Goal: Information Seeking & Learning: Learn about a topic

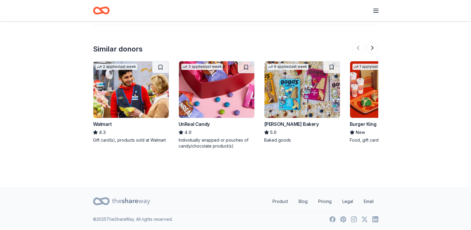
scroll to position [787, 0]
click at [127, 102] on img at bounding box center [130, 89] width 75 height 56
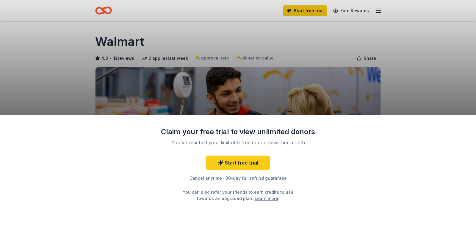
click at [450, 78] on div "Claim your free trial to view unlimited donors You've reached your limit of 5 f…" at bounding box center [238, 115] width 476 height 230
click at [439, 59] on div "Claim your free trial to view unlimited donors You've reached your limit of 5 f…" at bounding box center [238, 115] width 476 height 230
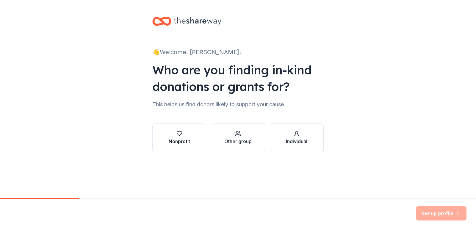
click at [174, 141] on div "Nonprofit" at bounding box center [179, 141] width 21 height 7
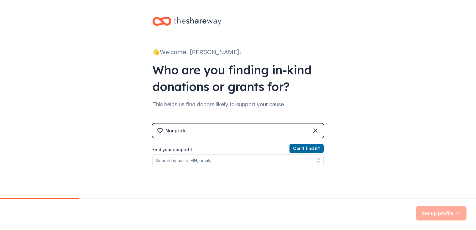
click at [186, 131] on div "Nonprofit" at bounding box center [237, 130] width 171 height 14
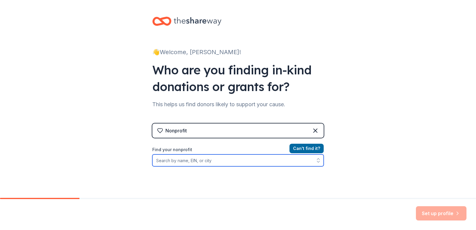
click at [180, 160] on input "Find your nonprofit" at bounding box center [237, 160] width 171 height 12
type input "The ARK Educational Consulting Inc"
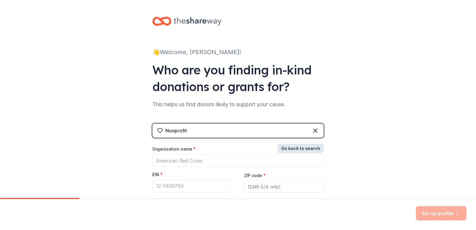
click at [308, 146] on button "Go back to search" at bounding box center [300, 149] width 46 height 10
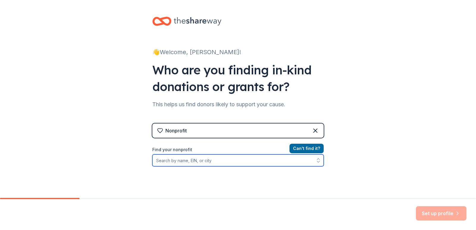
click at [193, 163] on input "Find your nonprofit" at bounding box center [237, 160] width 171 height 12
type input "The ARK Educational Resource Center Laurel, DE"
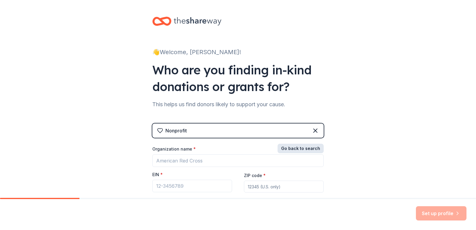
click at [309, 148] on button "Go back to search" at bounding box center [300, 149] width 46 height 10
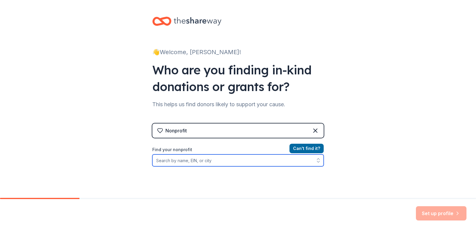
click at [176, 162] on input "Find your nonprofit" at bounding box center [237, 160] width 171 height 12
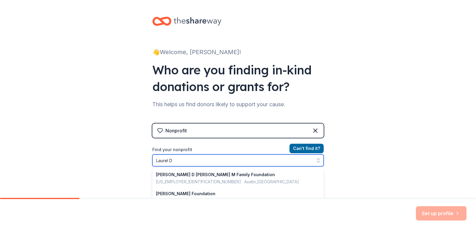
type input "Laurel De"
drag, startPoint x: 176, startPoint y: 162, endPoint x: 269, endPoint y: 200, distance: 101.1
click at [269, 200] on div "👋 Welcome, Joyce! Who are you finding in-kind donations or grants for? This hel…" at bounding box center [238, 115] width 476 height 230
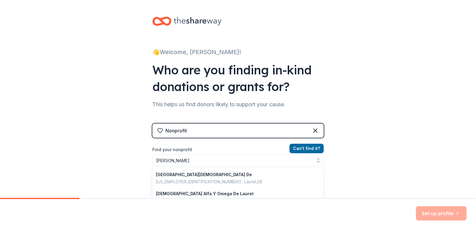
click at [299, 144] on div "Nonprofit Can ' t find it? Find your nonprofit Laurel De Laurel Baptist Church …" at bounding box center [237, 174] width 171 height 102
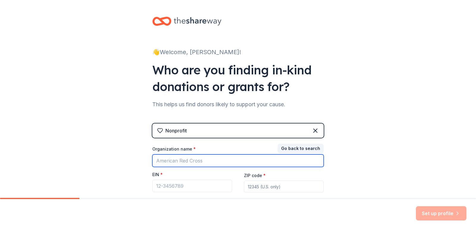
click at [191, 157] on input "Organization name *" at bounding box center [237, 160] width 171 height 12
type input "The ARK Educational Resource Center"
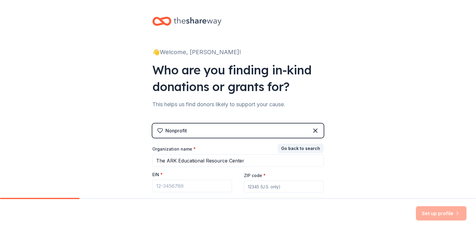
click at [250, 187] on input "ZIP code *" at bounding box center [284, 186] width 80 height 12
type input "19956"
click at [169, 184] on input "EIN *" at bounding box center [192, 186] width 80 height 12
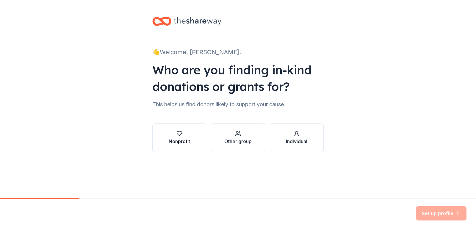
click at [178, 136] on icon "button" at bounding box center [179, 133] width 6 height 6
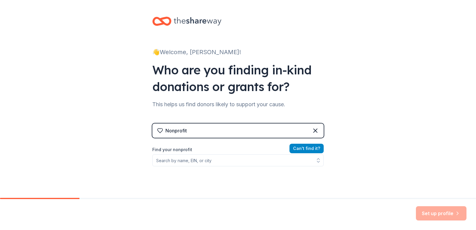
click at [301, 150] on button "Can ' t find it?" at bounding box center [306, 149] width 34 height 10
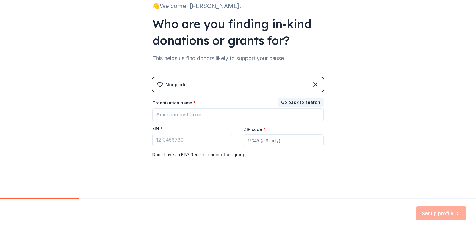
scroll to position [47, 0]
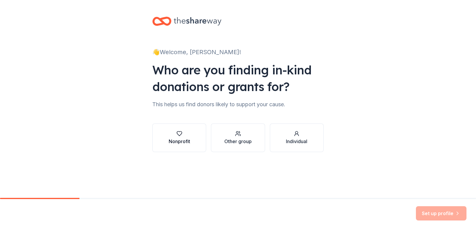
click at [183, 135] on div "button" at bounding box center [179, 133] width 21 height 6
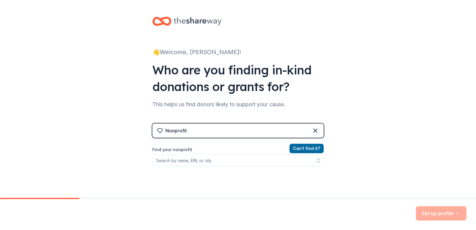
drag, startPoint x: 48, startPoint y: 201, endPoint x: 104, endPoint y: 204, distance: 56.0
click at [104, 204] on div "Set up profile" at bounding box center [238, 214] width 476 height 31
click at [199, 20] on icon at bounding box center [198, 21] width 48 height 8
click at [180, 21] on icon at bounding box center [198, 21] width 48 height 12
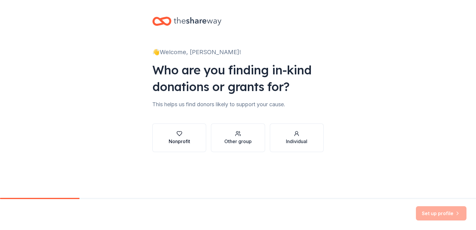
click at [183, 136] on div "button" at bounding box center [179, 133] width 21 height 6
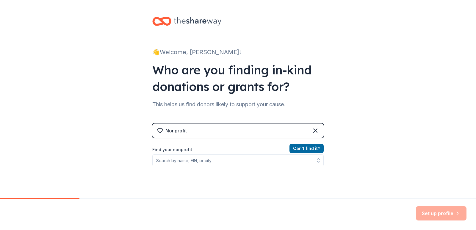
click at [254, 131] on div "Nonprofit" at bounding box center [237, 130] width 171 height 14
click at [226, 133] on div "Nonprofit" at bounding box center [237, 130] width 171 height 14
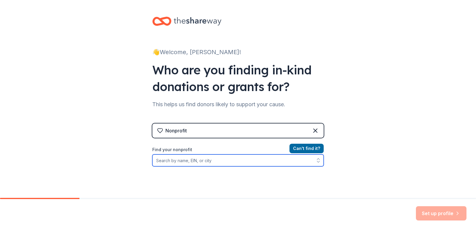
click at [315, 164] on button "button" at bounding box center [318, 160] width 11 height 12
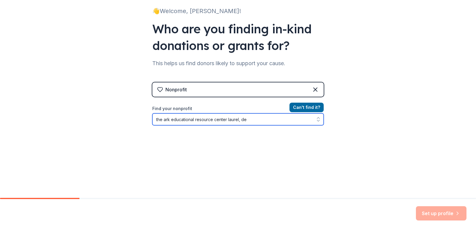
click at [316, 119] on icon "button" at bounding box center [318, 119] width 6 height 6
type input "the ark educational resource center laurel, de"
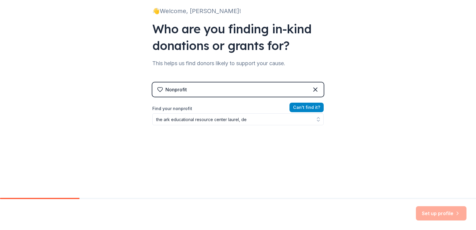
click at [308, 105] on button "Can ' t find it?" at bounding box center [306, 108] width 34 height 10
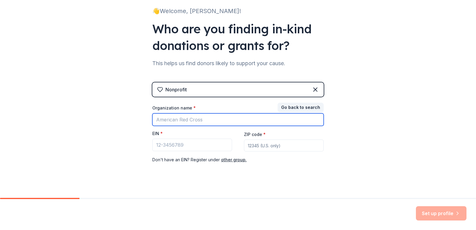
click at [191, 122] on input "Organization name *" at bounding box center [237, 119] width 171 height 12
type input "The ARK Educational Resource Centere"
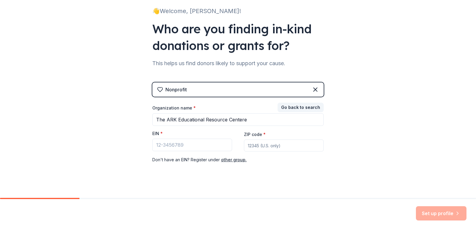
click at [251, 148] on input "ZIP code *" at bounding box center [284, 145] width 80 height 12
type input "19956"
click at [186, 138] on div "EIN *" at bounding box center [192, 134] width 80 height 8
click at [183, 143] on input "EIN *" at bounding box center [192, 144] width 80 height 12
click at [177, 150] on input "EIN *" at bounding box center [192, 144] width 80 height 12
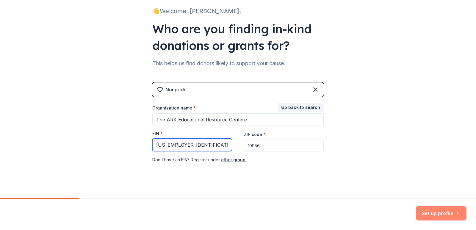
type input "46-0624584"
click at [451, 212] on button "Set up profile" at bounding box center [440, 213] width 51 height 14
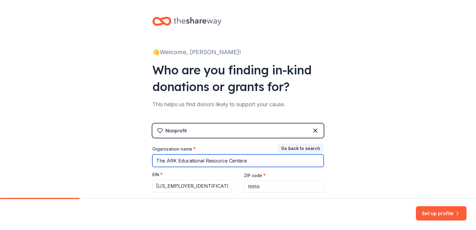
click at [245, 163] on input "The ARK Educational Resource Centere" at bounding box center [237, 160] width 171 height 12
type input "The ARK Educational Resource Center"
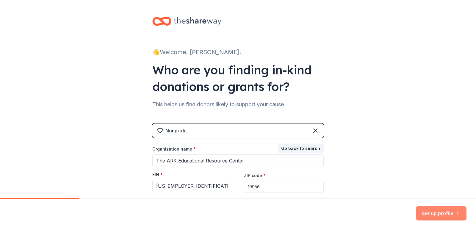
click at [451, 214] on button "Set up profile" at bounding box center [440, 213] width 51 height 14
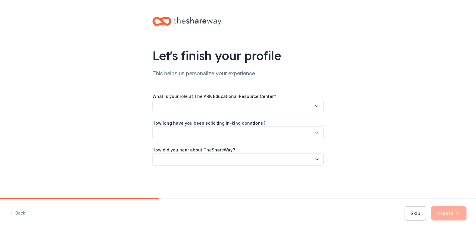
click at [316, 104] on icon "button" at bounding box center [317, 106] width 6 height 6
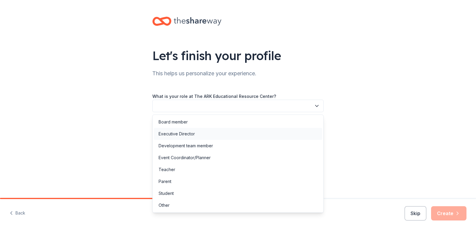
click at [178, 134] on div "Executive Director" at bounding box center [176, 133] width 36 height 7
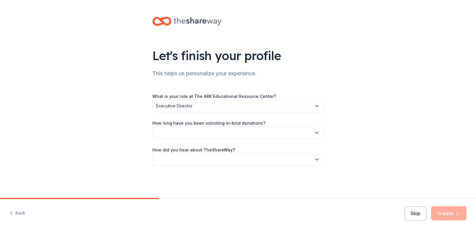
click at [315, 132] on icon "button" at bounding box center [316, 132] width 3 height 1
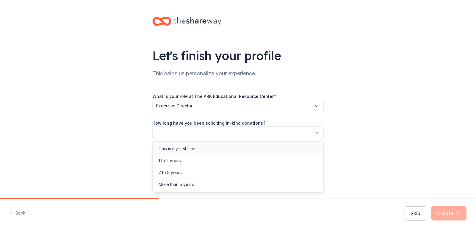
click at [186, 147] on div "This is my first time!" at bounding box center [177, 148] width 38 height 7
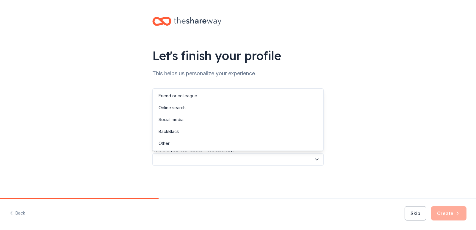
click at [316, 158] on icon "button" at bounding box center [317, 159] width 6 height 6
click at [208, 96] on div "Friend or colleague" at bounding box center [238, 96] width 168 height 12
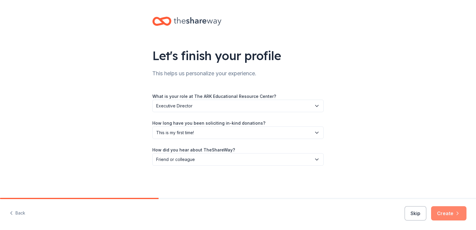
click at [454, 213] on icon "button" at bounding box center [457, 213] width 6 height 6
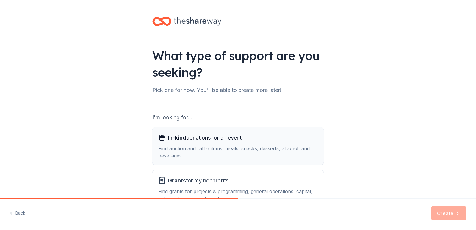
click at [176, 148] on div "Find auction and raffle items, meals, snacks, desserts, alcohol, and beverages." at bounding box center [237, 152] width 159 height 14
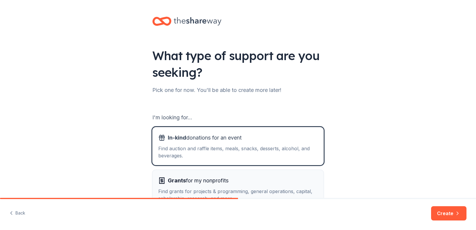
click at [193, 184] on span "Grants for my nonprofits" at bounding box center [198, 181] width 61 height 10
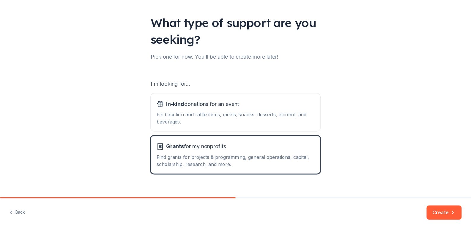
scroll to position [42, 0]
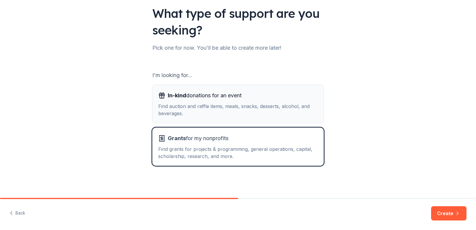
click at [231, 102] on div "In-kind donations for an event Find auction and raffle items, meals, snacks, de…" at bounding box center [237, 104] width 159 height 26
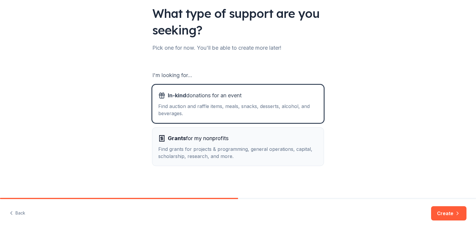
click at [246, 153] on div "Find grants for projects & programming, general operations, capital, scholarshi…" at bounding box center [237, 152] width 159 height 14
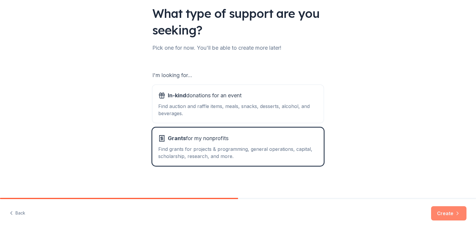
click at [448, 218] on button "Create" at bounding box center [448, 213] width 35 height 14
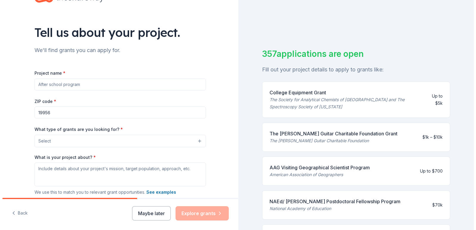
scroll to position [24, 0]
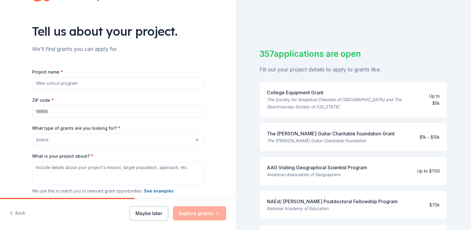
drag, startPoint x: 76, startPoint y: 85, endPoint x: 17, endPoint y: 85, distance: 58.5
click at [17, 85] on div "Tell us about your project. We'll find grants you can apply for. Project name *…" at bounding box center [118, 118] width 236 height 284
type input "The ARK Educational Resource Center"
click at [147, 103] on div "ZIP code * 19956" at bounding box center [117, 106] width 171 height 21
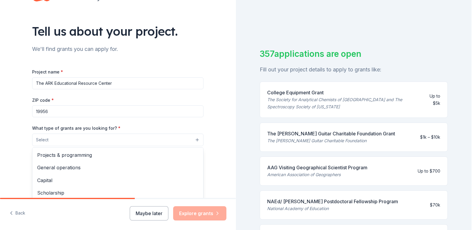
click at [47, 138] on button "Select" at bounding box center [117, 139] width 171 height 12
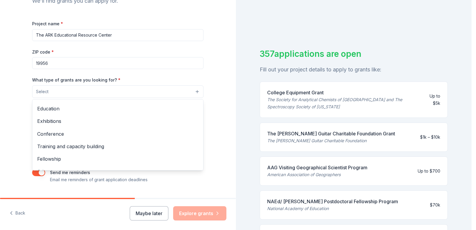
scroll to position [59, 0]
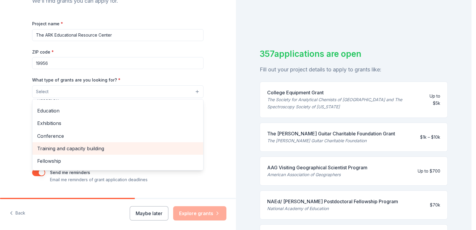
click at [85, 148] on span "Training and capacity building" at bounding box center [117, 148] width 161 height 8
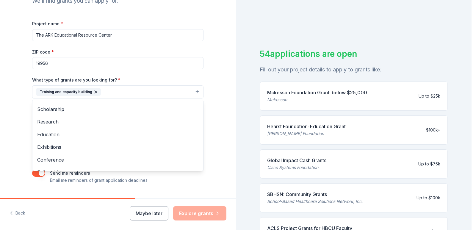
scroll to position [35, 0]
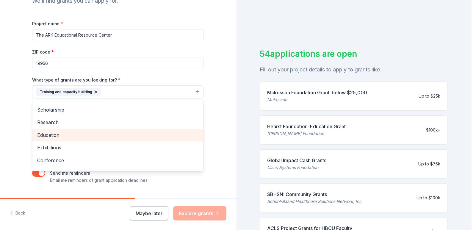
click at [51, 133] on span "Education" at bounding box center [117, 135] width 161 height 8
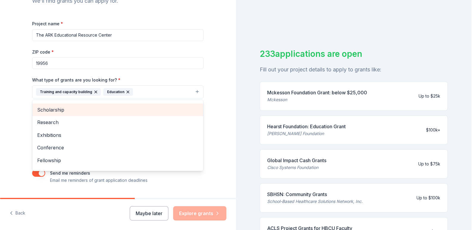
click at [55, 109] on span "Scholarship" at bounding box center [117, 110] width 161 height 8
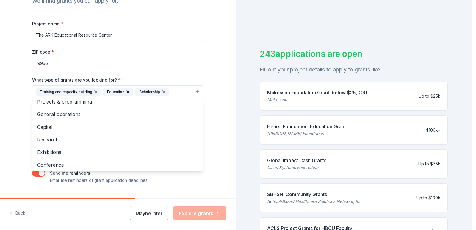
scroll to position [0, 0]
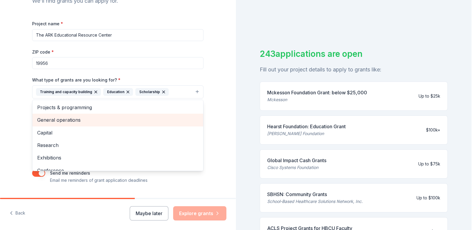
click at [72, 119] on span "General operations" at bounding box center [117, 120] width 161 height 8
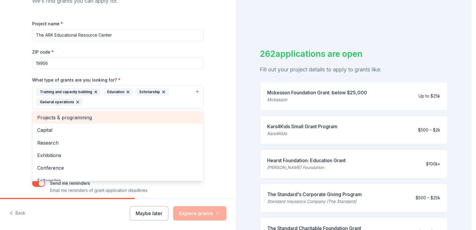
click at [59, 116] on span "Projects & programming" at bounding box center [117, 118] width 161 height 8
click at [46, 116] on span "Capital" at bounding box center [117, 118] width 161 height 8
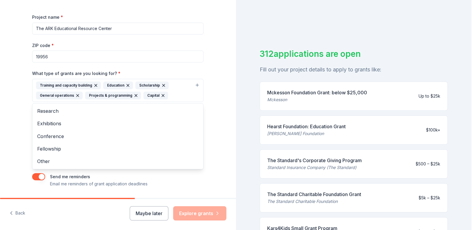
scroll to position [79, 0]
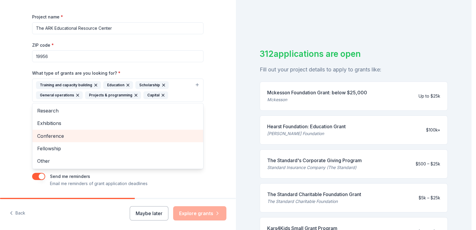
click at [53, 136] on span "Conference" at bounding box center [117, 136] width 161 height 8
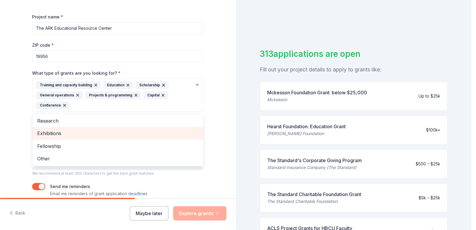
click at [53, 134] on span "Exhibitions" at bounding box center [117, 133] width 161 height 8
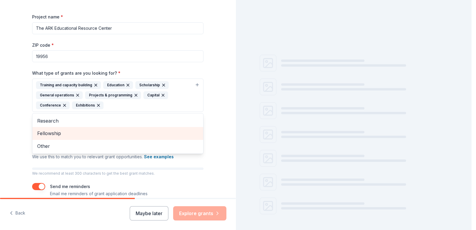
click at [52, 132] on span "Fellowship" at bounding box center [117, 133] width 161 height 8
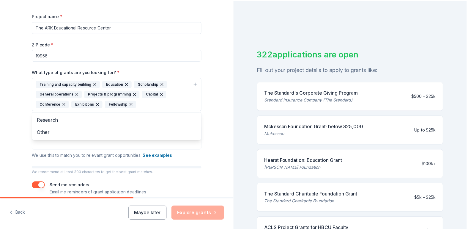
scroll to position [84, 0]
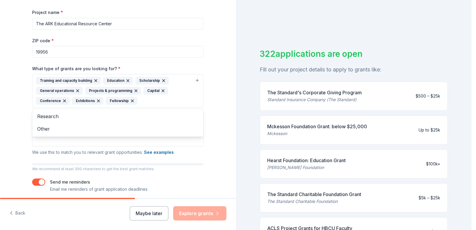
click at [150, 214] on div "Tell us about your project. We'll find grants you can apply for. Project name *…" at bounding box center [118, 115] width 236 height 230
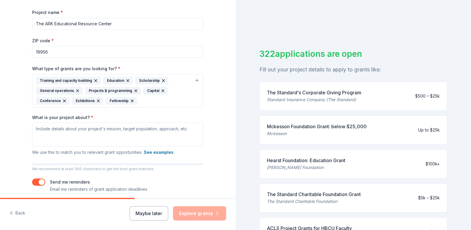
click at [205, 215] on div "Maybe later Explore grants" at bounding box center [178, 213] width 97 height 14
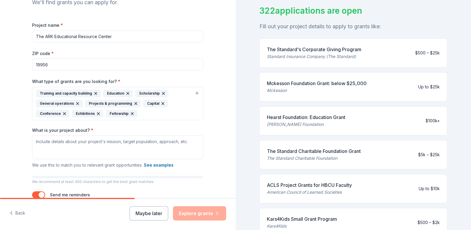
scroll to position [107, 0]
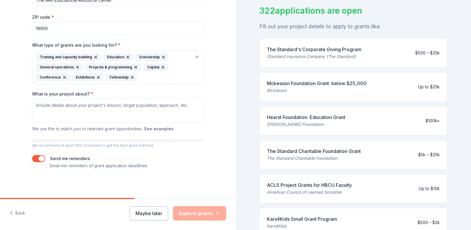
click at [155, 129] on button "See examples" at bounding box center [159, 128] width 30 height 7
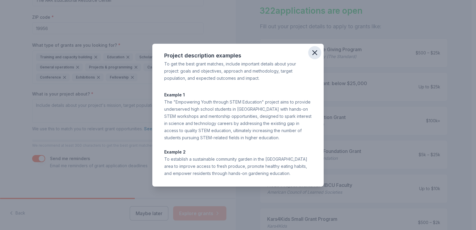
click at [314, 51] on icon "button" at bounding box center [314, 53] width 4 height 4
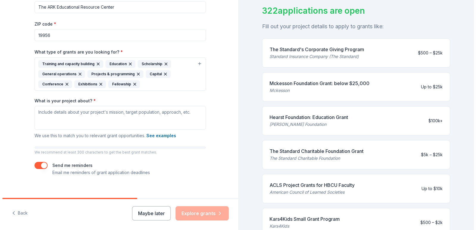
scroll to position [102, 0]
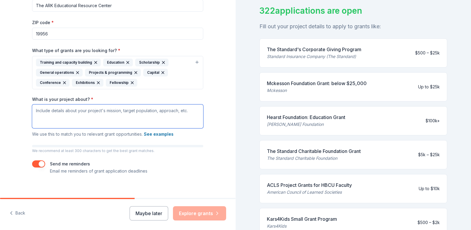
click at [91, 111] on textarea "What is your project about? *" at bounding box center [117, 116] width 171 height 24
click at [92, 111] on textarea "What is your project about? *" at bounding box center [117, 116] width 171 height 24
click at [107, 127] on textarea "What is your project about? *" at bounding box center [117, 116] width 171 height 24
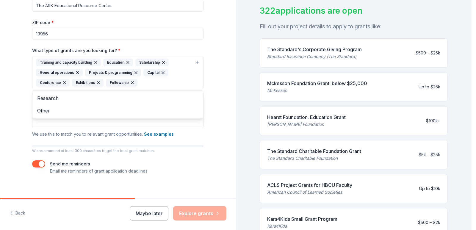
click at [135, 72] on icon "button" at bounding box center [136, 72] width 2 height 2
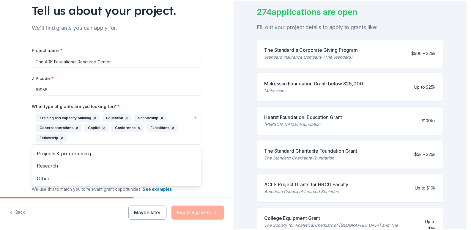
scroll to position [48, 0]
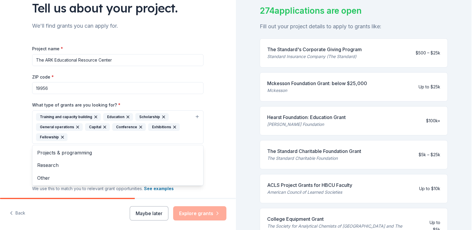
click at [141, 62] on div "Project name * The ARK Educational Resource Center ZIP code * 19956 What type o…" at bounding box center [117, 137] width 171 height 184
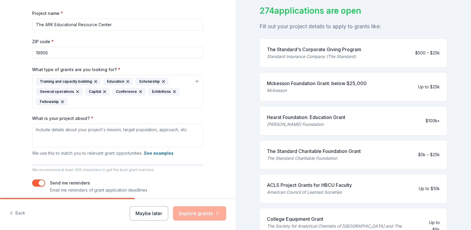
scroll to position [84, 0]
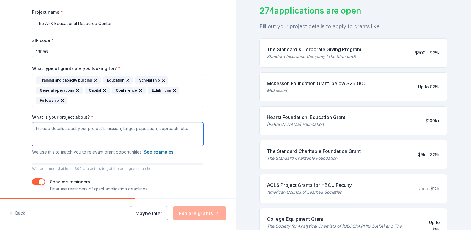
click at [99, 130] on textarea "What is your project about? *" at bounding box center [117, 134] width 171 height 24
click at [58, 130] on textarea "What is your project about? *" at bounding box center [117, 134] width 171 height 24
paste textarea "The mission of the ARK Educational Resource (a program of The ARK Educational C…"
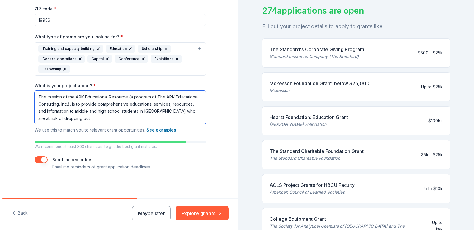
scroll to position [116, 0]
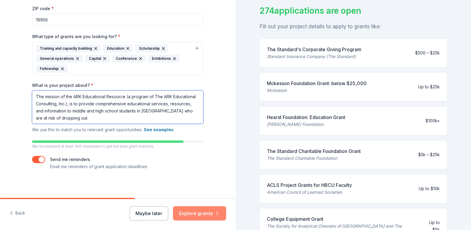
type textarea "The mission of the ARK Educational Resource (a program of The ARK Educational C…"
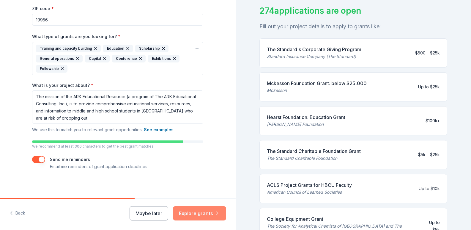
click at [201, 216] on button "Explore grants" at bounding box center [199, 213] width 53 height 14
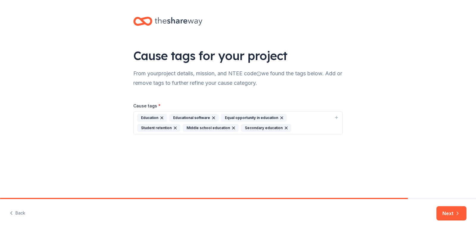
click at [261, 129] on div "Education Educational software Equal opportunity in education Student retention…" at bounding box center [234, 123] width 194 height 18
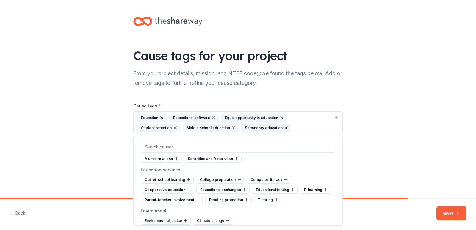
scroll to position [409, 0]
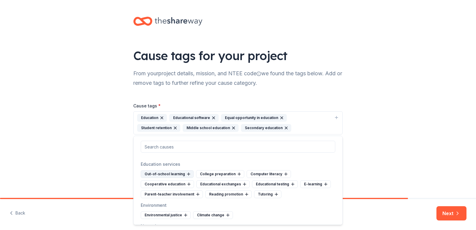
click at [171, 173] on div "Out-of-school learning" at bounding box center [167, 174] width 53 height 8
click at [206, 173] on div "Computer literacy" at bounding box center [213, 174] width 44 height 8
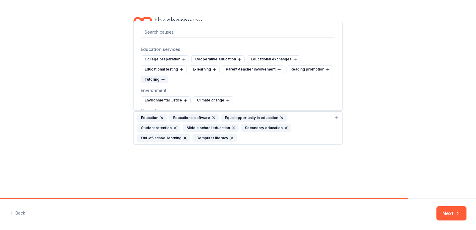
click at [152, 81] on div "Tutoring" at bounding box center [154, 79] width 27 height 8
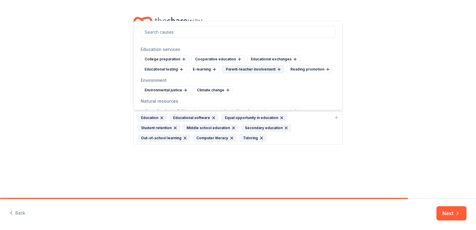
click at [250, 69] on div "Parent-teacher involvement" at bounding box center [253, 69] width 62 height 8
click at [239, 59] on icon at bounding box center [239, 59] width 0 height 3
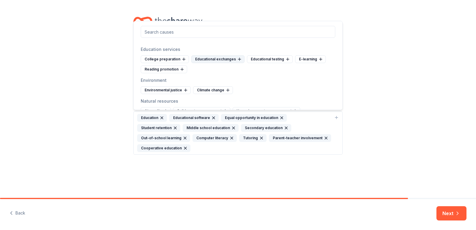
click at [220, 59] on div "Educational exchanges" at bounding box center [217, 59] width 53 height 8
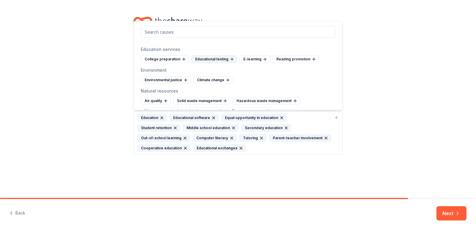
click at [214, 57] on div "Educational testing" at bounding box center [214, 59] width 46 height 8
click at [206, 58] on div "E-learning" at bounding box center [206, 59] width 31 height 8
click at [208, 58] on div "Reading promotion" at bounding box center [214, 59] width 46 height 8
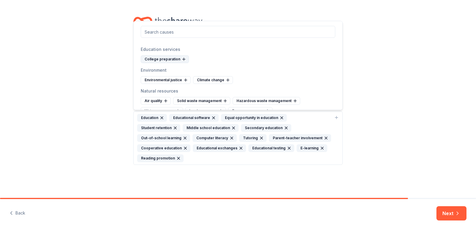
click at [174, 59] on div "College preparation" at bounding box center [165, 59] width 48 height 8
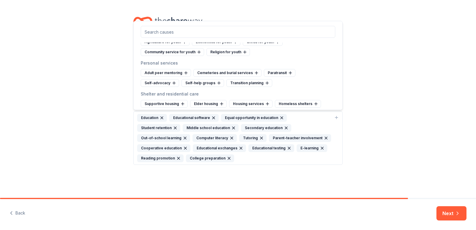
scroll to position [2466, 0]
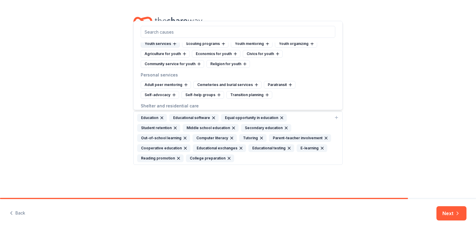
click at [158, 48] on div "Youth services" at bounding box center [160, 44] width 39 height 8
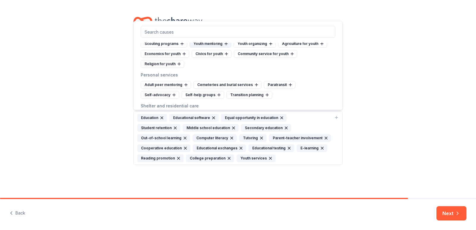
click at [208, 48] on div "Youth mentoring" at bounding box center [210, 44] width 42 height 8
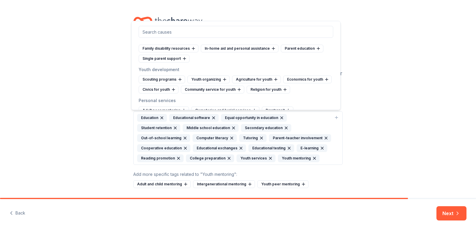
scroll to position [2418, 0]
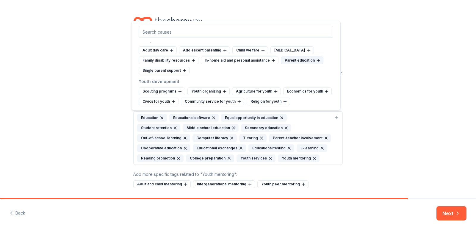
click at [295, 64] on div "Parent education" at bounding box center [302, 60] width 42 height 8
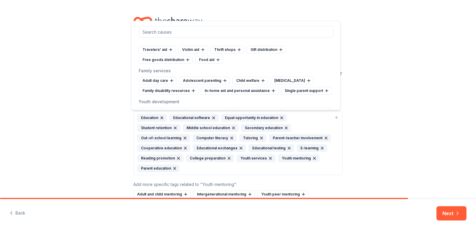
scroll to position [2383, 0]
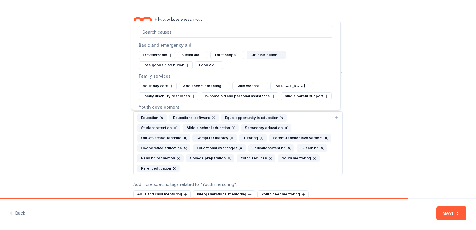
click at [262, 59] on div "Gift distribution" at bounding box center [265, 55] width 39 height 8
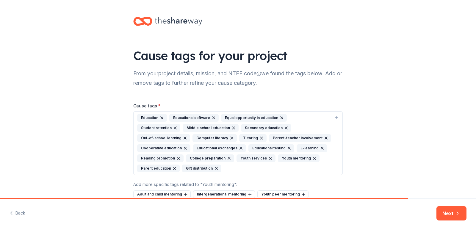
click at [229, 169] on div "Education Educational software Equal opportunity in education Student retention…" at bounding box center [234, 143] width 194 height 58
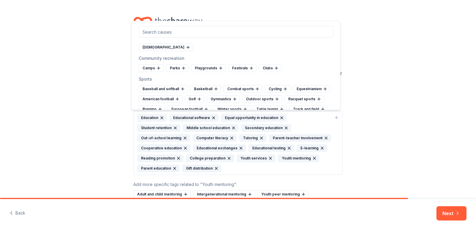
scroll to position [2103, 0]
click at [154, 71] on div "Camps" at bounding box center [150, 67] width 25 height 8
click at [246, 69] on icon at bounding box center [248, 66] width 5 height 5
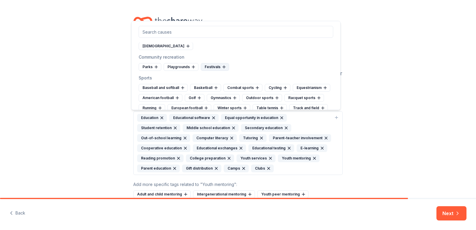
click at [210, 71] on div "Festivals" at bounding box center [215, 67] width 28 height 8
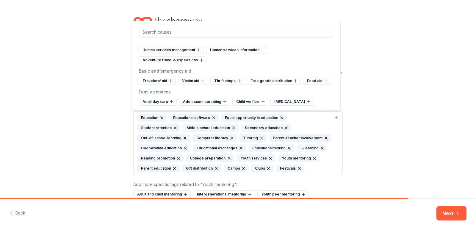
scroll to position [2361, 0]
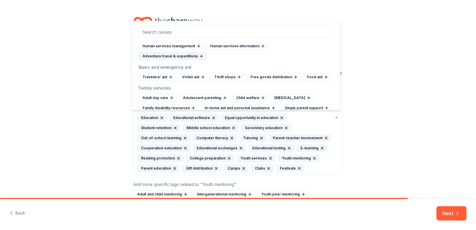
click at [186, 60] on div "Adventure travel & expeditions" at bounding box center [172, 56] width 68 height 8
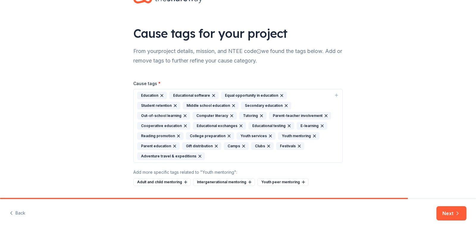
scroll to position [29, 0]
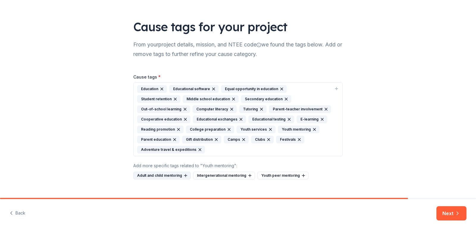
click at [162, 171] on div "Adult and child mentoring" at bounding box center [161, 175] width 57 height 8
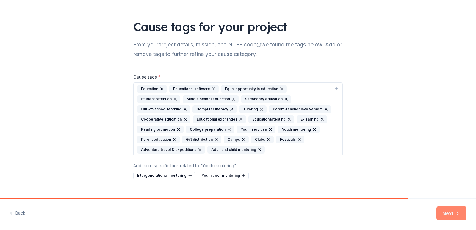
click at [451, 212] on button "Next" at bounding box center [451, 213] width 30 height 14
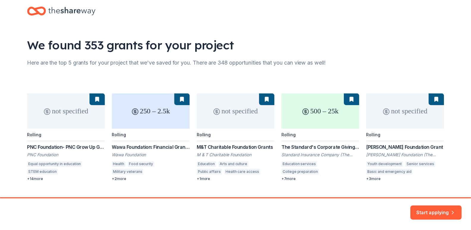
scroll to position [24, 0]
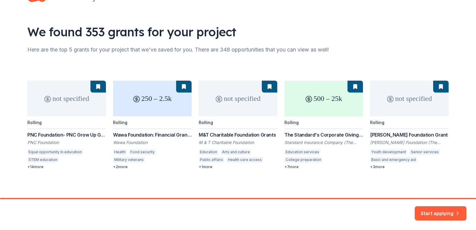
click at [38, 168] on div "not specified Rolling PNC Foundation- PNC Grow Up Great PNC Foundation Equal op…" at bounding box center [237, 125] width 421 height 89
click at [27, 166] on div "not specified Rolling PNC Foundation- PNC Grow Up Great PNC Foundation Equal op…" at bounding box center [237, 125] width 421 height 89
click at [36, 166] on div "not specified Rolling PNC Foundation- PNC Grow Up Great PNC Foundation Equal op…" at bounding box center [237, 125] width 421 height 89
click at [39, 166] on div "not specified Rolling PNC Foundation- PNC Grow Up Great PNC Foundation Equal op…" at bounding box center [237, 125] width 421 height 89
click at [221, 78] on div "not specified Rolling PNC Foundation- PNC Grow Up Great PNC Foundation Equal op…" at bounding box center [237, 114] width 421 height 110
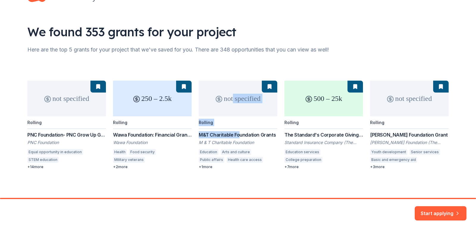
click at [237, 129] on div "not specified Rolling PNC Foundation- PNC Grow Up Great PNC Foundation Equal op…" at bounding box center [237, 125] width 421 height 89
click at [232, 72] on div "not specified Rolling PNC Foundation- PNC Grow Up Great PNC Foundation Equal op…" at bounding box center [237, 114] width 421 height 110
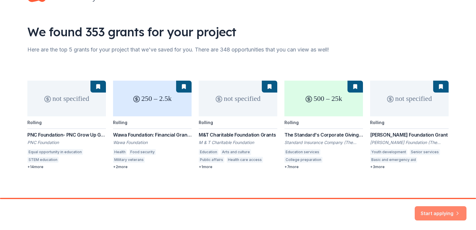
click at [435, 210] on button "Start applying" at bounding box center [440, 209] width 52 height 14
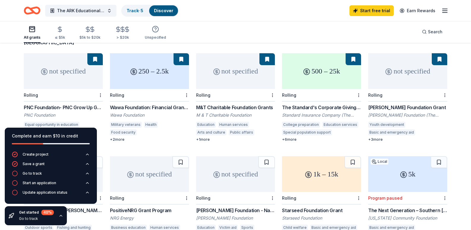
scroll to position [54, 0]
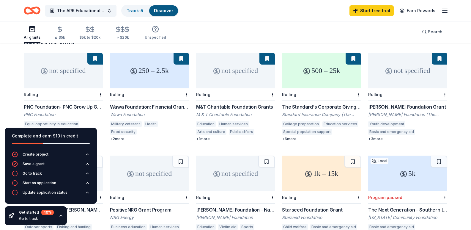
click at [59, 214] on icon "button" at bounding box center [61, 215] width 5 height 5
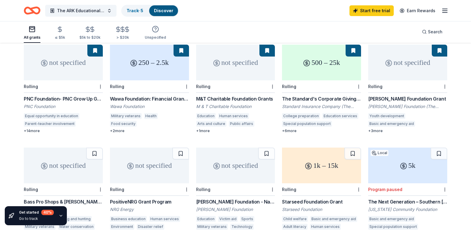
scroll to position [63, 0]
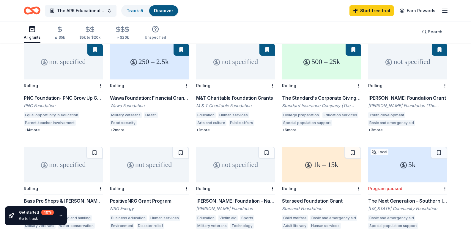
click at [63, 94] on div "PNC Foundation- PNC Grow Up Great" at bounding box center [63, 97] width 79 height 7
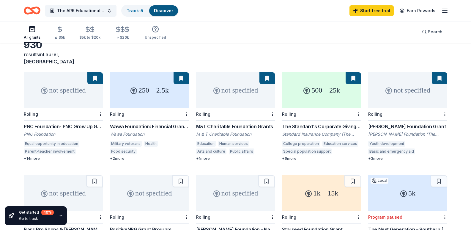
scroll to position [35, 0]
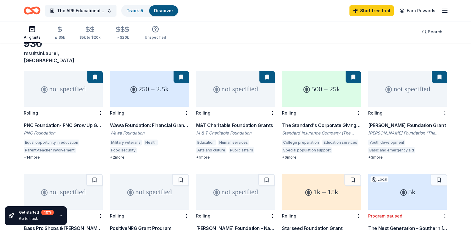
click at [140, 122] on div "Wawa Foundation: Financial Grants - Local Connection Grants (Grants less than $…" at bounding box center [149, 125] width 79 height 7
click at [220, 122] on div "M&T Charitable Foundation Grants" at bounding box center [235, 125] width 79 height 7
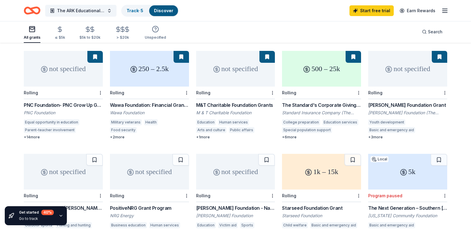
scroll to position [0, 0]
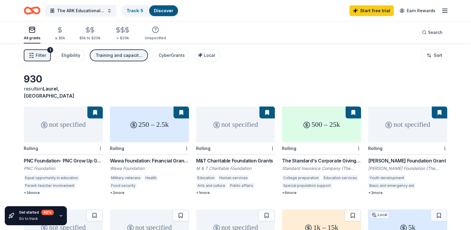
click at [318, 157] on div "The Standard's Corporate Giving Program" at bounding box center [321, 160] width 79 height 7
click at [240, 157] on div "M&T Charitable Foundation Grants" at bounding box center [235, 160] width 79 height 7
click at [407, 157] on div "Tony Robbins Foundation Grant" at bounding box center [407, 160] width 79 height 7
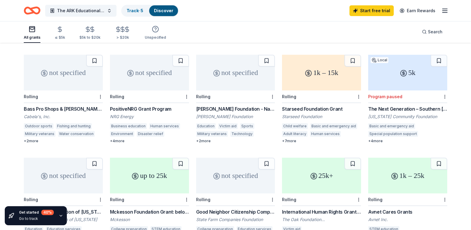
scroll to position [155, 0]
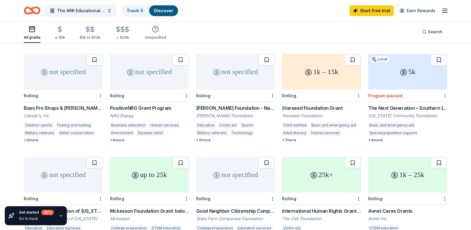
click at [145, 122] on div "Business education" at bounding box center [128, 125] width 37 height 6
click at [306, 113] on div "Starseed Foundation" at bounding box center [321, 116] width 79 height 6
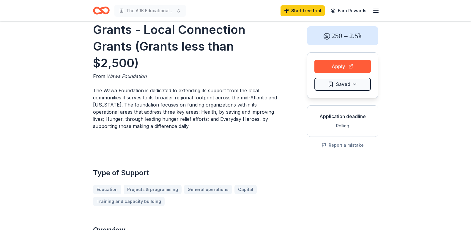
scroll to position [30, 0]
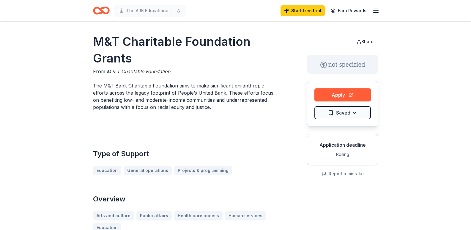
drag, startPoint x: 93, startPoint y: 85, endPoint x: 156, endPoint y: 100, distance: 64.2
click at [156, 100] on p "The M&T Bank Charitable Foundation aims to make significant philanthropic effor…" at bounding box center [185, 96] width 185 height 29
drag, startPoint x: 94, startPoint y: 85, endPoint x: 163, endPoint y: 102, distance: 71.1
click at [163, 102] on p "The M&T Bank Charitable Foundation aims to make significant philanthropic effor…" at bounding box center [185, 96] width 185 height 29
click at [95, 87] on p "The M&T Bank Charitable Foundation aims to make significant philanthropic effor…" at bounding box center [185, 96] width 185 height 29
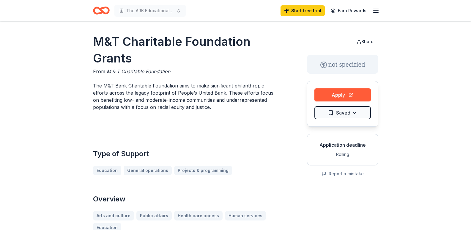
click at [95, 87] on p "The M&T Bank Charitable Foundation aims to make significant philanthropic effor…" at bounding box center [185, 96] width 185 height 29
drag, startPoint x: 95, startPoint y: 87, endPoint x: 158, endPoint y: 105, distance: 64.7
click at [158, 105] on p "The M&T Bank Charitable Foundation aims to make significant philanthropic effor…" at bounding box center [185, 96] width 185 height 29
drag, startPoint x: 158, startPoint y: 105, endPoint x: 180, endPoint y: 107, distance: 23.0
click at [177, 107] on p "The M&T Bank Charitable Foundation aims to make significant philanthropic effor…" at bounding box center [185, 96] width 185 height 29
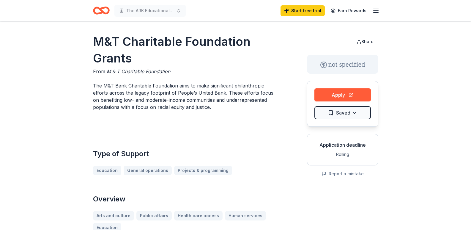
click at [193, 101] on p "The M&T Bank Charitable Foundation aims to make significant philanthropic effor…" at bounding box center [185, 96] width 185 height 29
drag, startPoint x: 101, startPoint y: 82, endPoint x: 208, endPoint y: 109, distance: 109.7
click at [208, 109] on p "The M&T Bank Charitable Foundation aims to make significant philanthropic effor…" at bounding box center [185, 96] width 185 height 29
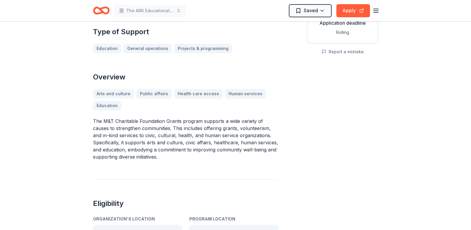
scroll to position [155, 0]
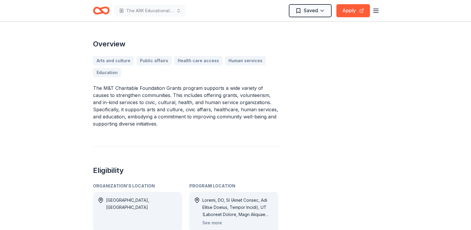
drag, startPoint x: 94, startPoint y: 89, endPoint x: 133, endPoint y: 109, distance: 44.3
click at [133, 109] on p "The M&T Charitable Foundation Grants program supports a wide variety of causes …" at bounding box center [185, 105] width 185 height 43
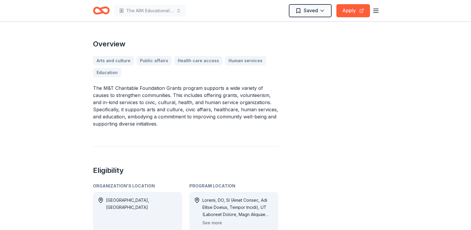
click at [133, 109] on p "The M&T Charitable Foundation Grants program supports a wide variety of causes …" at bounding box center [185, 105] width 185 height 43
drag, startPoint x: 94, startPoint y: 87, endPoint x: 157, endPoint y: 127, distance: 74.4
click at [157, 127] on p "The M&T Charitable Foundation Grants program supports a wide variety of causes …" at bounding box center [185, 105] width 185 height 43
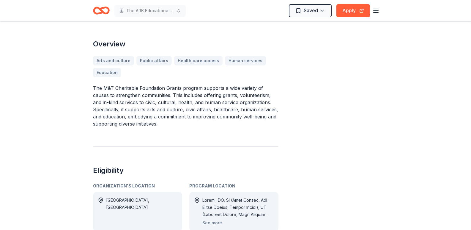
drag, startPoint x: 93, startPoint y: 91, endPoint x: 197, endPoint y: 128, distance: 110.1
click at [196, 128] on div "M&T Charitable Foundation Grants From M & T Charitable Foundation The M&T Bank …" at bounding box center [185, 137] width 185 height 519
click at [205, 91] on p "The M&T Charitable Foundation Grants program supports a wide variety of causes …" at bounding box center [185, 105] width 185 height 43
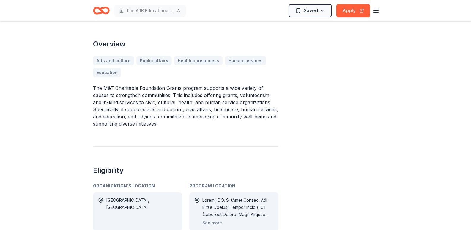
click at [233, 117] on p "The M&T Charitable Foundation Grants program supports a wide variety of causes …" at bounding box center [185, 105] width 185 height 43
drag, startPoint x: 448, startPoint y: 1, endPoint x: 185, endPoint y: 103, distance: 282.3
click at [185, 103] on p "The M&T Charitable Foundation Grants program supports a wide variety of causes …" at bounding box center [185, 105] width 185 height 43
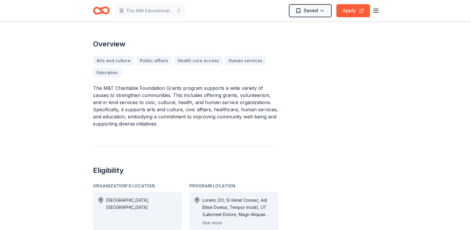
drag, startPoint x: 185, startPoint y: 103, endPoint x: 149, endPoint y: 103, distance: 36.0
click at [149, 103] on p "The M&T Charitable Foundation Grants program supports a wide variety of causes …" at bounding box center [185, 105] width 185 height 43
click at [157, 91] on p "The M&T Charitable Foundation Grants program supports a wide variety of causes …" at bounding box center [185, 105] width 185 height 43
drag, startPoint x: 157, startPoint y: 91, endPoint x: 156, endPoint y: 95, distance: 4.0
click at [157, 92] on p "The M&T Charitable Foundation Grants program supports a wide variety of causes …" at bounding box center [185, 105] width 185 height 43
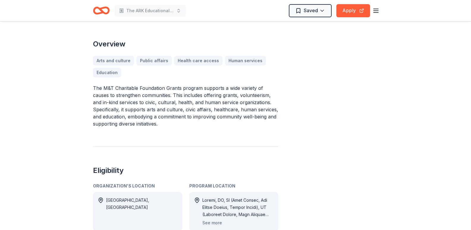
click at [147, 109] on p "The M&T Charitable Foundation Grants program supports a wide variety of causes …" at bounding box center [185, 105] width 185 height 43
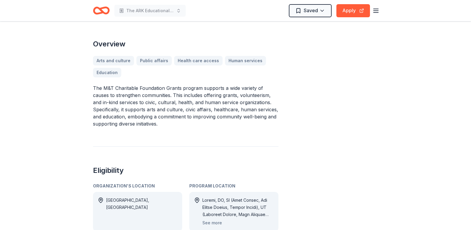
click at [147, 109] on p "The M&T Charitable Foundation Grants program supports a wide variety of causes …" at bounding box center [185, 105] width 185 height 43
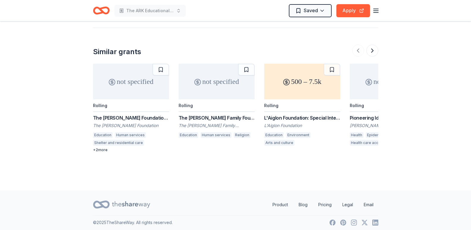
scroll to position [609, 0]
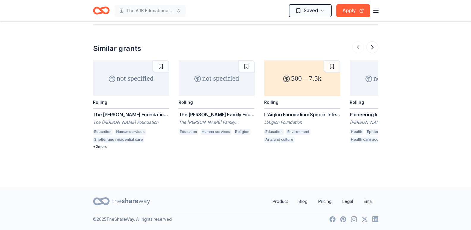
click at [127, 136] on div "Education Human services Shelter and residential care Mental health care Econom…" at bounding box center [131, 136] width 76 height 15
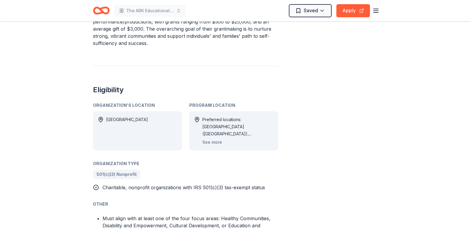
scroll to position [334, 0]
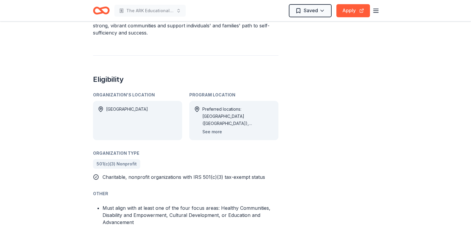
click at [213, 131] on button "See more" at bounding box center [212, 131] width 20 height 7
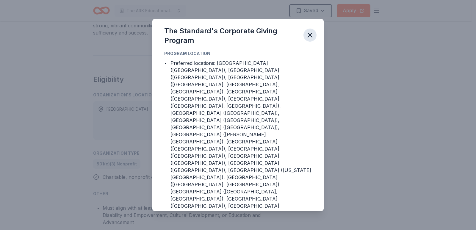
click at [311, 37] on icon "button" at bounding box center [310, 35] width 4 height 4
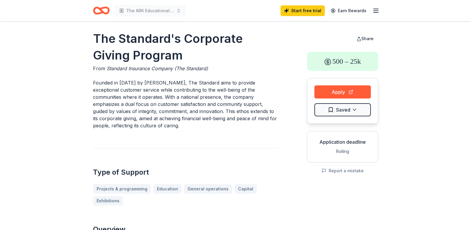
scroll to position [0, 0]
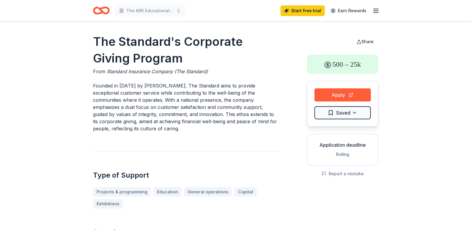
drag, startPoint x: 94, startPoint y: 39, endPoint x: 119, endPoint y: 62, distance: 34.3
click at [119, 62] on h1 "The Standard's Corporate Giving Program" at bounding box center [185, 49] width 185 height 33
click at [96, 39] on h1 "The Standard's Corporate Giving Program" at bounding box center [185, 49] width 185 height 33
drag, startPoint x: 96, startPoint y: 39, endPoint x: 116, endPoint y: 61, distance: 29.3
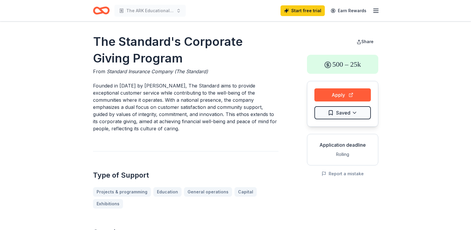
click at [116, 61] on h1 "The Standard's Corporate Giving Program" at bounding box center [185, 49] width 185 height 33
click at [114, 50] on h1 "The Standard's Corporate Giving Program" at bounding box center [185, 49] width 185 height 33
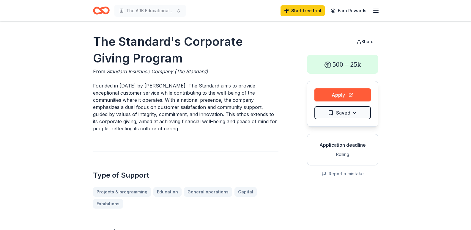
click at [114, 50] on h1 "The Standard's Corporate Giving Program" at bounding box center [185, 49] width 185 height 33
drag, startPoint x: 116, startPoint y: 57, endPoint x: 174, endPoint y: 108, distance: 76.7
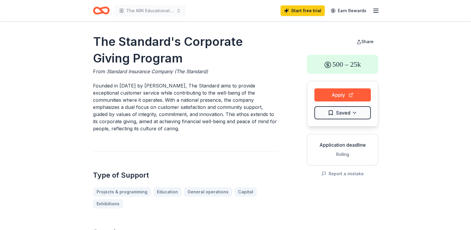
click at [182, 103] on p "Founded in 1906 by Leo Samuel, The Standard aims to provide exceptional custome…" at bounding box center [185, 107] width 185 height 50
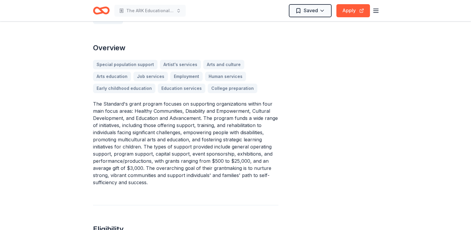
scroll to position [187, 0]
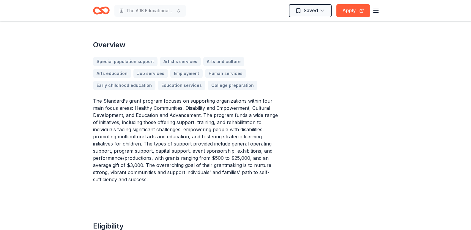
click at [192, 149] on p "The Standard's grant program focuses on supporting organizations within four ma…" at bounding box center [185, 140] width 185 height 86
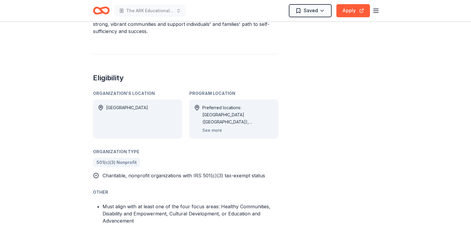
scroll to position [347, 0]
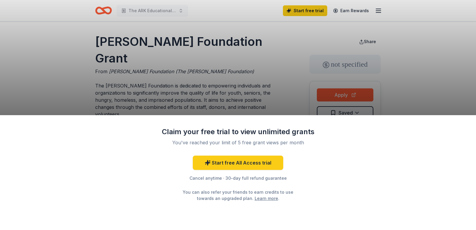
click at [420, 64] on div "Claim your free trial to view unlimited grants You've reached your limit of 5 f…" at bounding box center [238, 115] width 476 height 230
click at [404, 64] on div "Claim your free trial to view unlimited grants You've reached your limit of 5 f…" at bounding box center [238, 115] width 476 height 230
drag, startPoint x: 448, startPoint y: 87, endPoint x: 425, endPoint y: 59, distance: 36.7
click at [427, 62] on div "Claim your free trial to view unlimited grants You've reached your limit of 5 f…" at bounding box center [238, 115] width 476 height 230
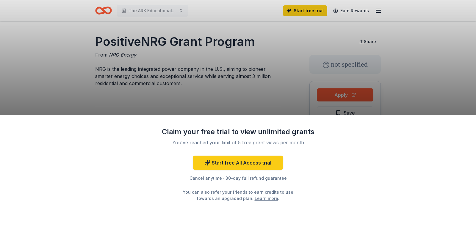
click at [273, 104] on div "Claim your free trial to view unlimited grants You've reached your limit of 5 f…" at bounding box center [238, 115] width 476 height 230
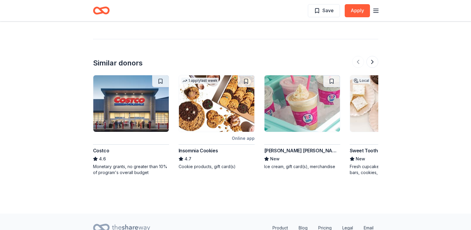
scroll to position [546, 0]
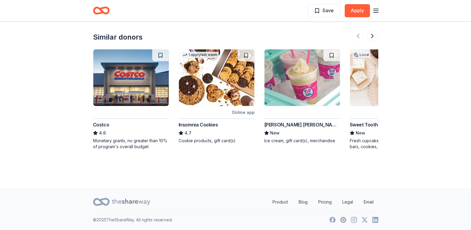
click at [140, 149] on div "Monetary grants, no greater than 10% of program's overall budget" at bounding box center [131, 144] width 76 height 12
